Goal: Task Accomplishment & Management: Manage account settings

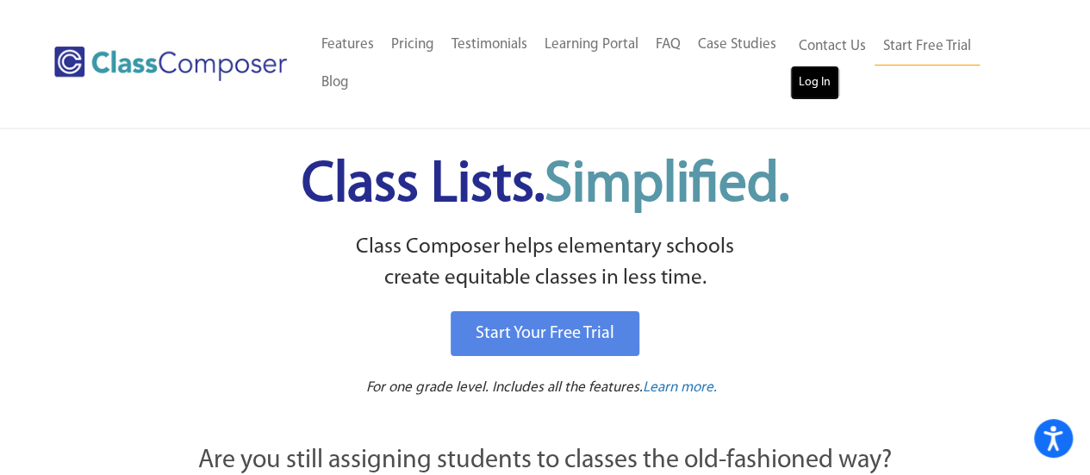
click at [825, 77] on link "Log In" at bounding box center [814, 82] width 49 height 34
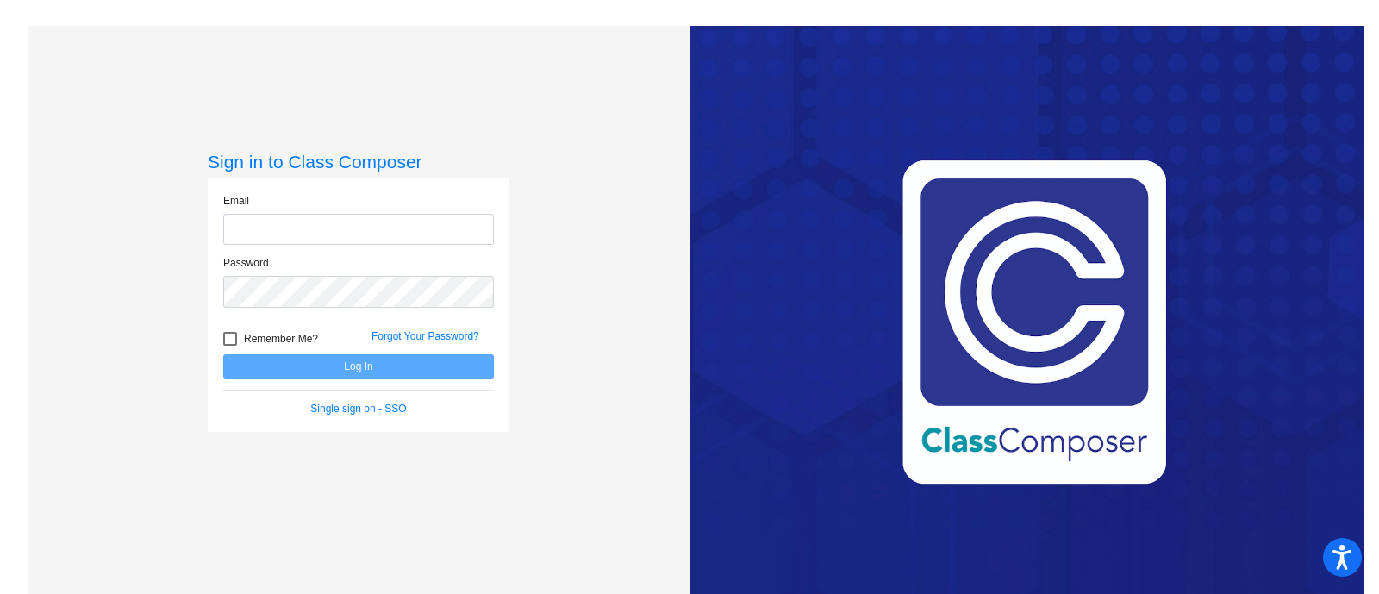
type input "[PERSON_NAME][EMAIL_ADDRESS][PERSON_NAME][DOMAIN_NAME]"
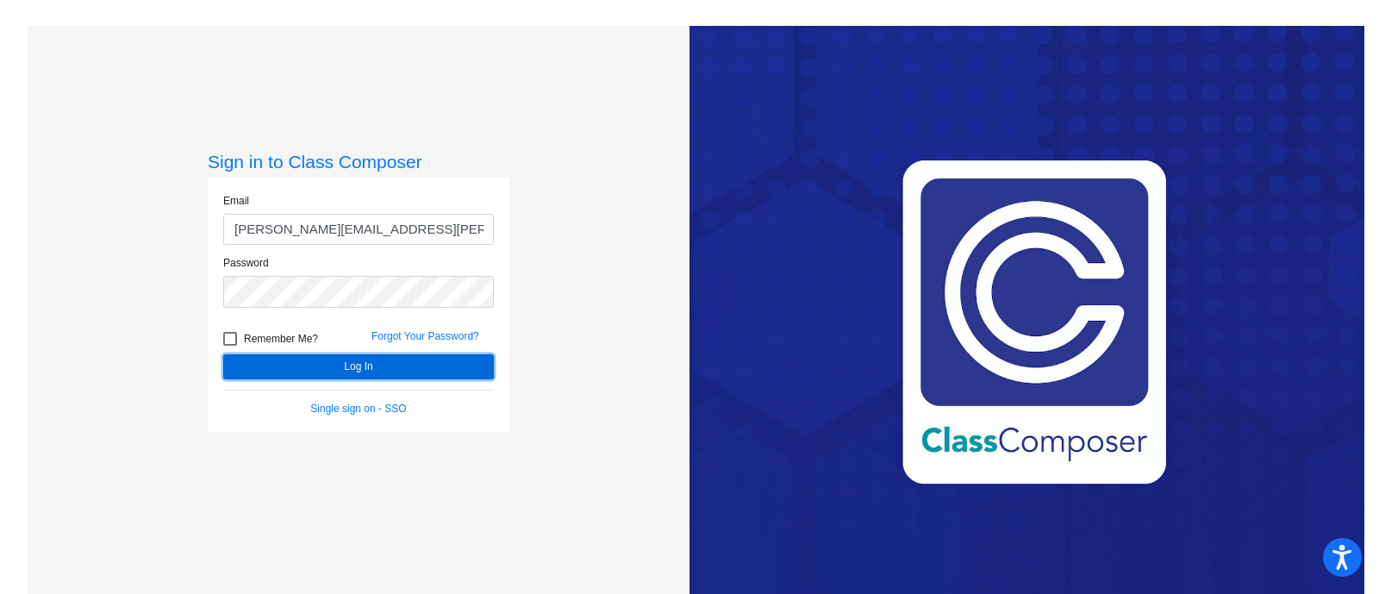
click at [367, 366] on button "Log In" at bounding box center [358, 366] width 271 height 25
